Goal: Task Accomplishment & Management: Use online tool/utility

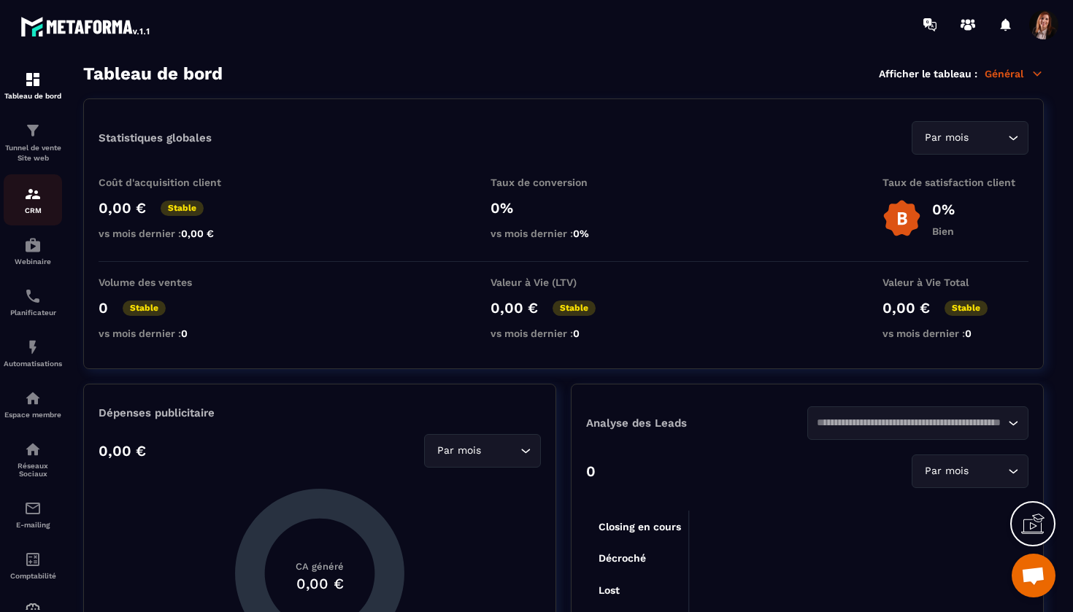
click at [34, 196] on img at bounding box center [33, 194] width 18 height 18
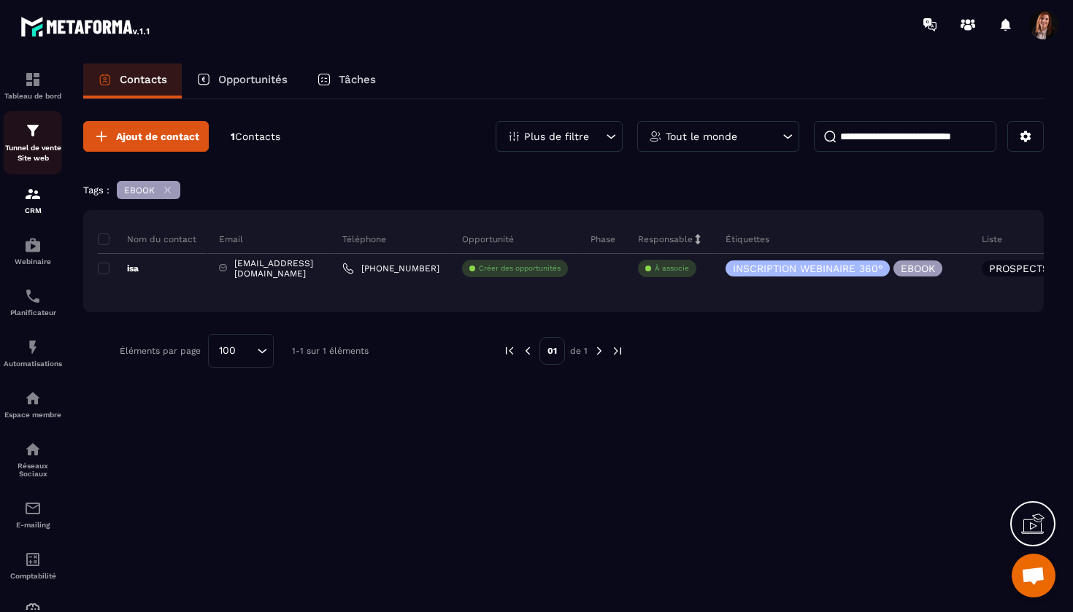
click at [41, 131] on img at bounding box center [33, 131] width 18 height 18
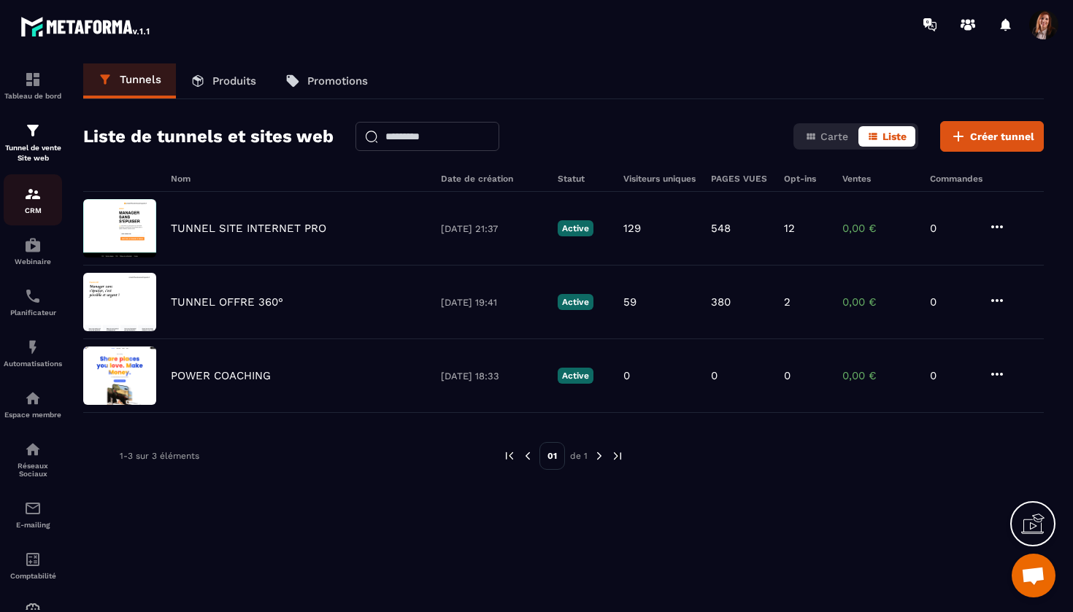
click at [41, 212] on p "CRM" at bounding box center [33, 211] width 58 height 8
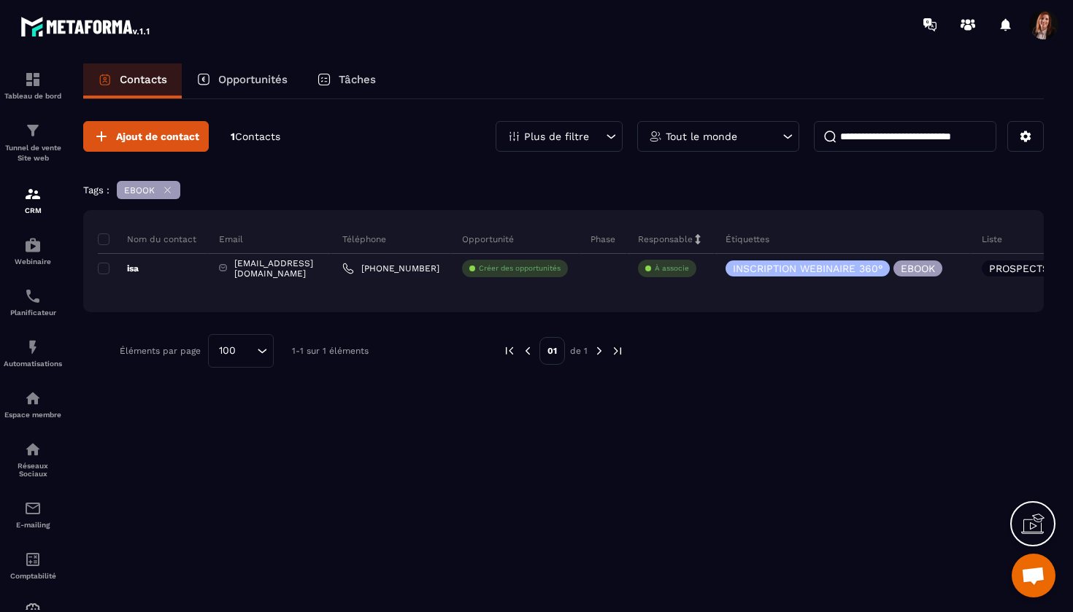
click at [170, 190] on div "Tableau de bord Tunnel de vente Site web CRM Webinaire Planificateur Automatisa…" at bounding box center [124, 329] width 249 height 561
click at [164, 191] on div "Tableau de bord Tunnel de vente Site web CRM Webinaire Planificateur Automatisa…" at bounding box center [124, 329] width 249 height 561
click at [166, 191] on div "Tableau de bord Tunnel de vente Site web CRM Webinaire Planificateur Automatisa…" at bounding box center [124, 329] width 249 height 561
click at [39, 139] on div "Tunnel de vente Site web" at bounding box center [33, 143] width 58 height 42
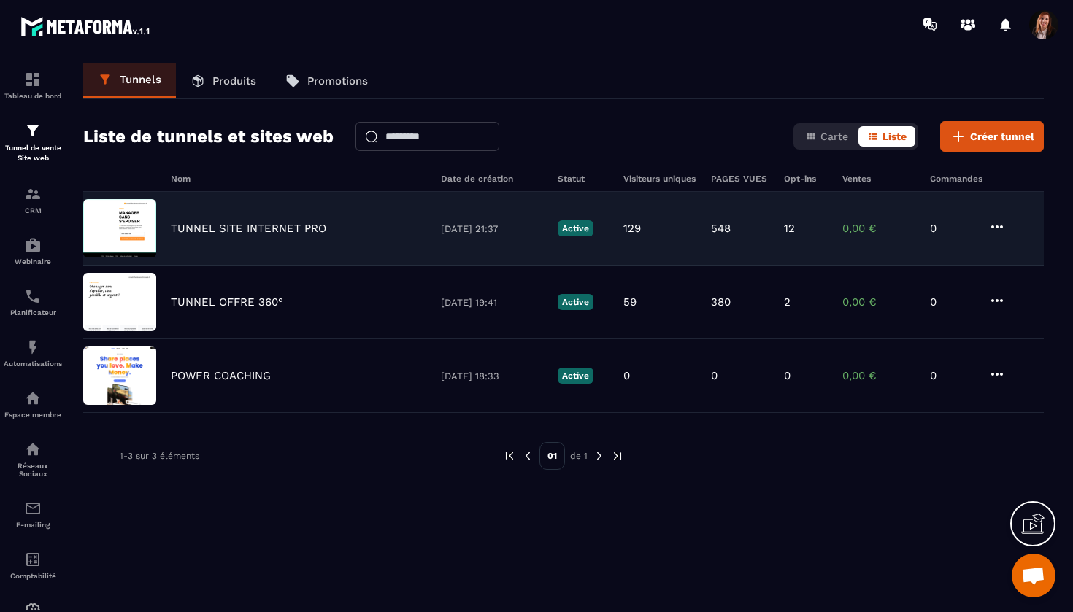
click at [277, 226] on p "TUNNEL SITE INTERNET PRO" at bounding box center [248, 228] width 155 height 13
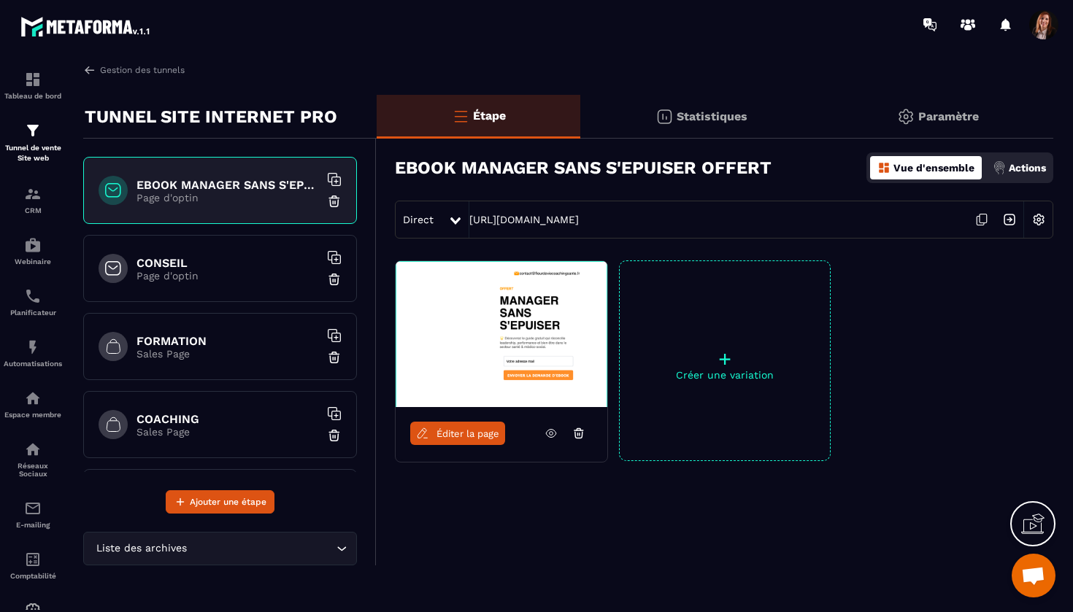
click at [215, 336] on h6 "FORMATION" at bounding box center [228, 341] width 182 height 14
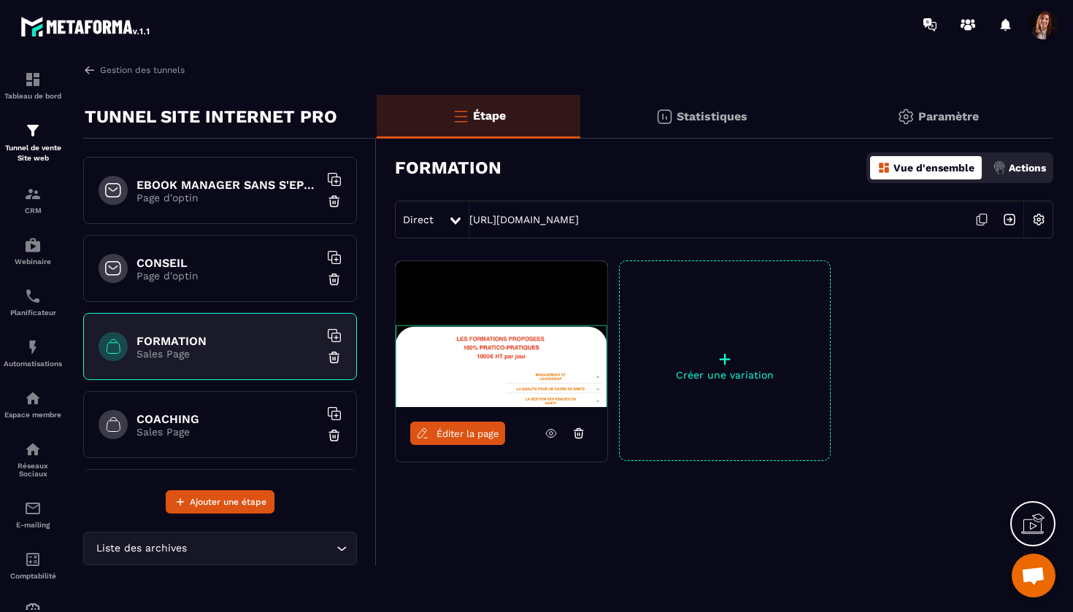
click at [459, 432] on span "Éditer la page" at bounding box center [468, 434] width 63 height 11
